Goal: Find specific page/section: Find specific page/section

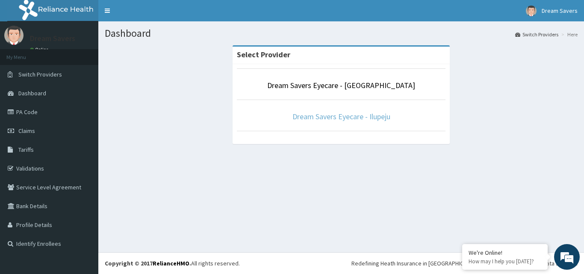
click at [388, 116] on link "Dream Savers Eyecare - Ilupeju" at bounding box center [342, 117] width 98 height 10
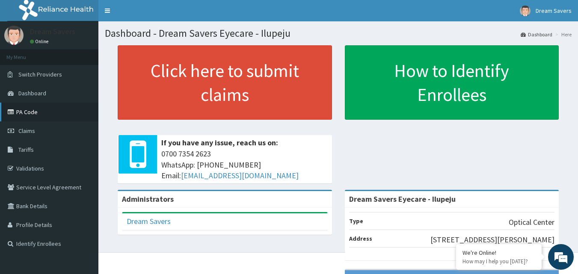
click at [41, 113] on link "PA Code" at bounding box center [49, 112] width 98 height 19
